Goal: Find specific page/section: Find specific page/section

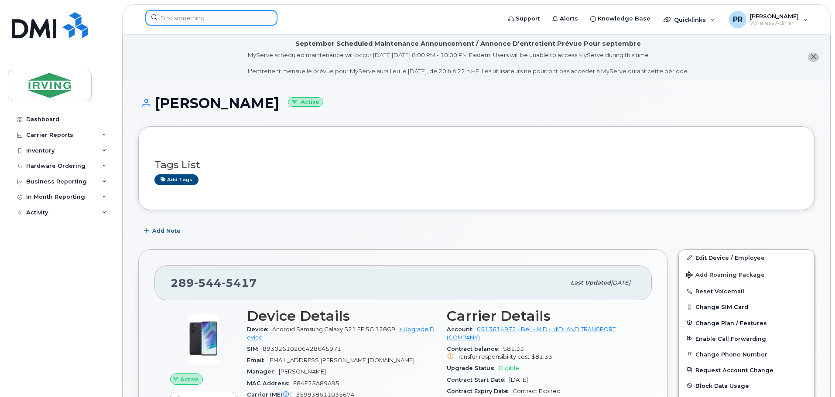
scroll to position [218, 0]
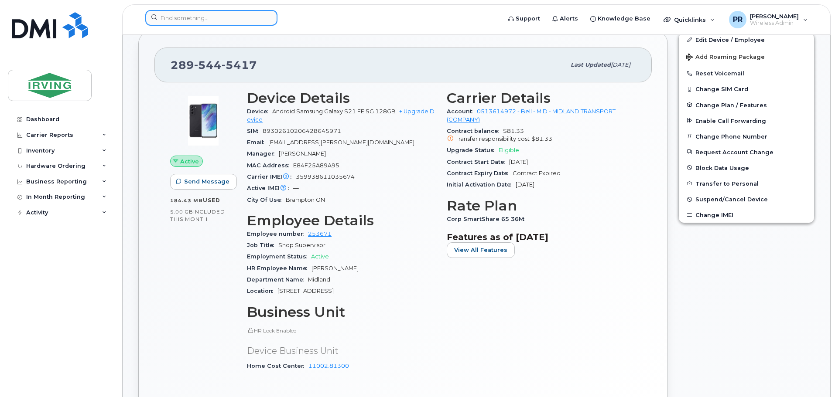
click at [168, 14] on input at bounding box center [211, 18] width 132 height 16
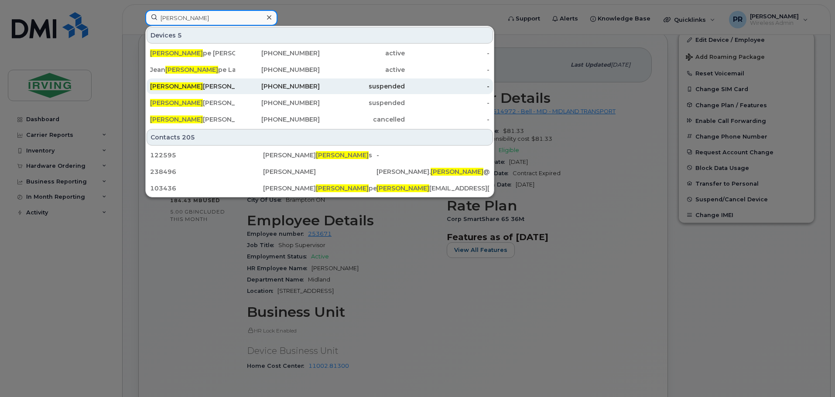
type input "[PERSON_NAME]"
click at [184, 84] on div "[PERSON_NAME]" at bounding box center [192, 86] width 85 height 9
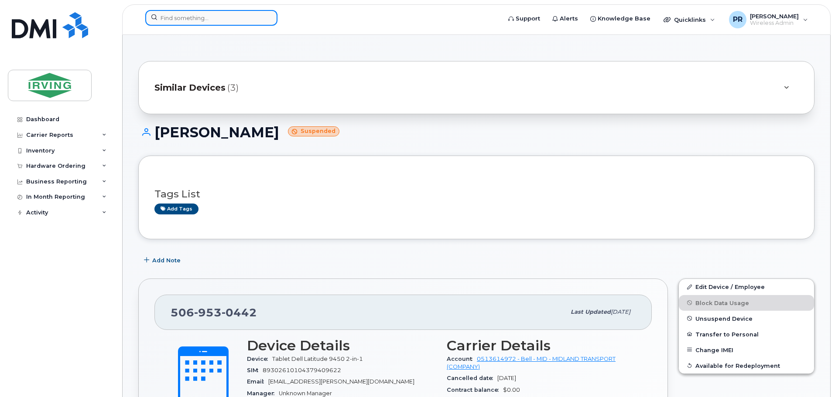
click at [191, 16] on input at bounding box center [211, 18] width 132 height 16
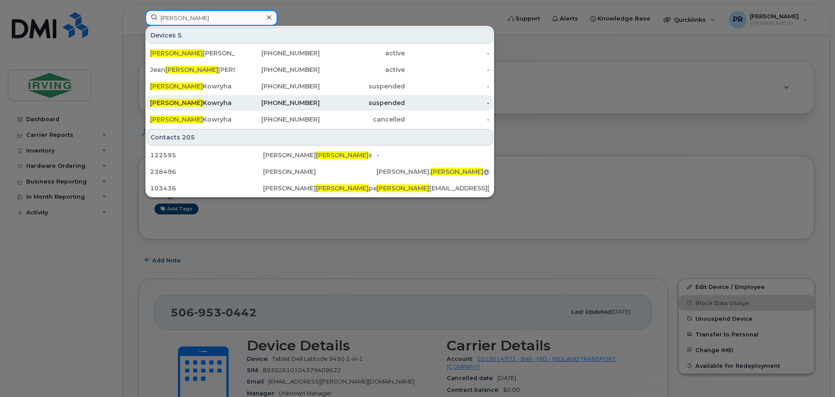
type input "[PERSON_NAME]"
click at [195, 101] on div "[PERSON_NAME]" at bounding box center [192, 103] width 85 height 9
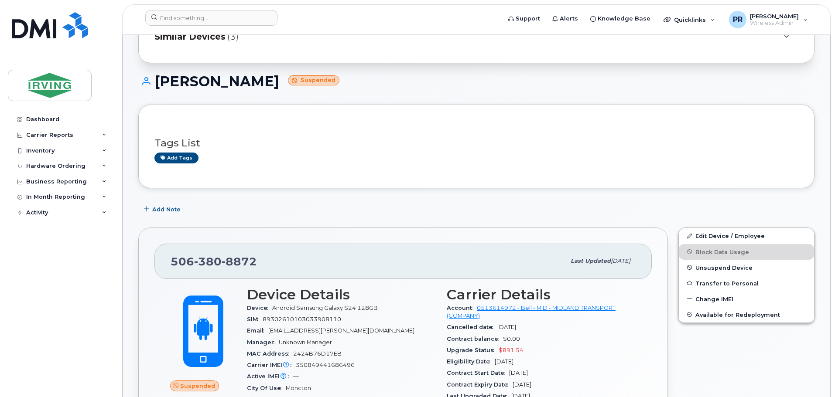
scroll to position [66, 0]
